Goal: Check status: Check status

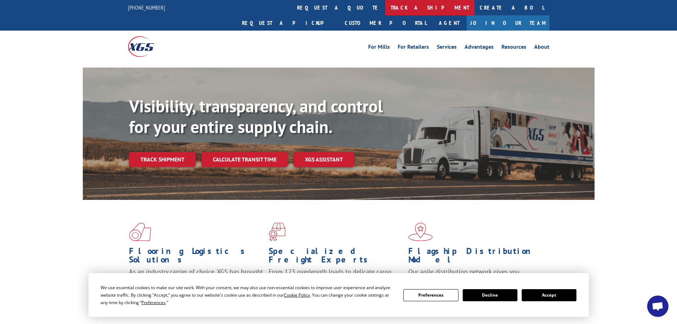
click at [385, 2] on link "track a shipment" at bounding box center [429, 7] width 89 height 15
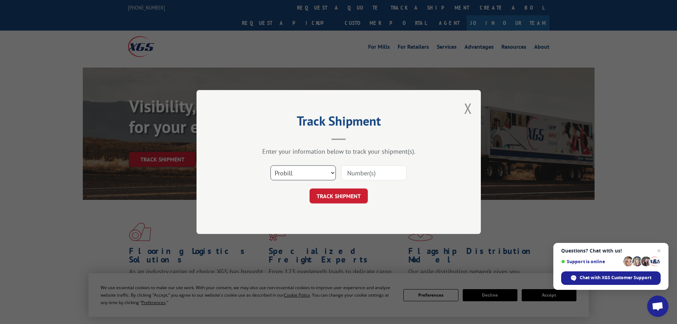
click at [324, 178] on select "Select category... Probill BOL PO" at bounding box center [302, 172] width 65 height 15
select select "po"
click at [270, 165] on select "Select category... Probill BOL PO" at bounding box center [302, 172] width 65 height 15
click at [361, 174] on input at bounding box center [373, 172] width 65 height 15
paste input "71536333"
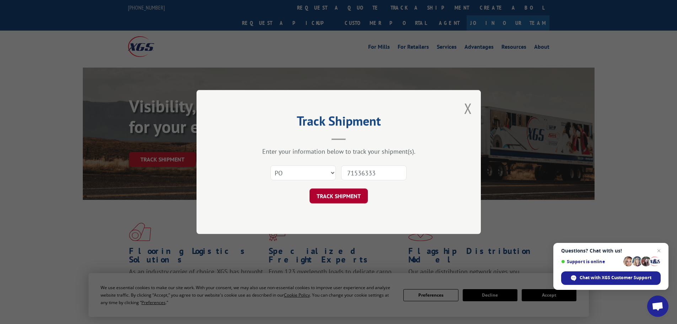
type input "71536333"
click at [341, 193] on button "TRACK SHIPMENT" at bounding box center [339, 195] width 58 height 15
